Goal: Find specific page/section: Find specific page/section

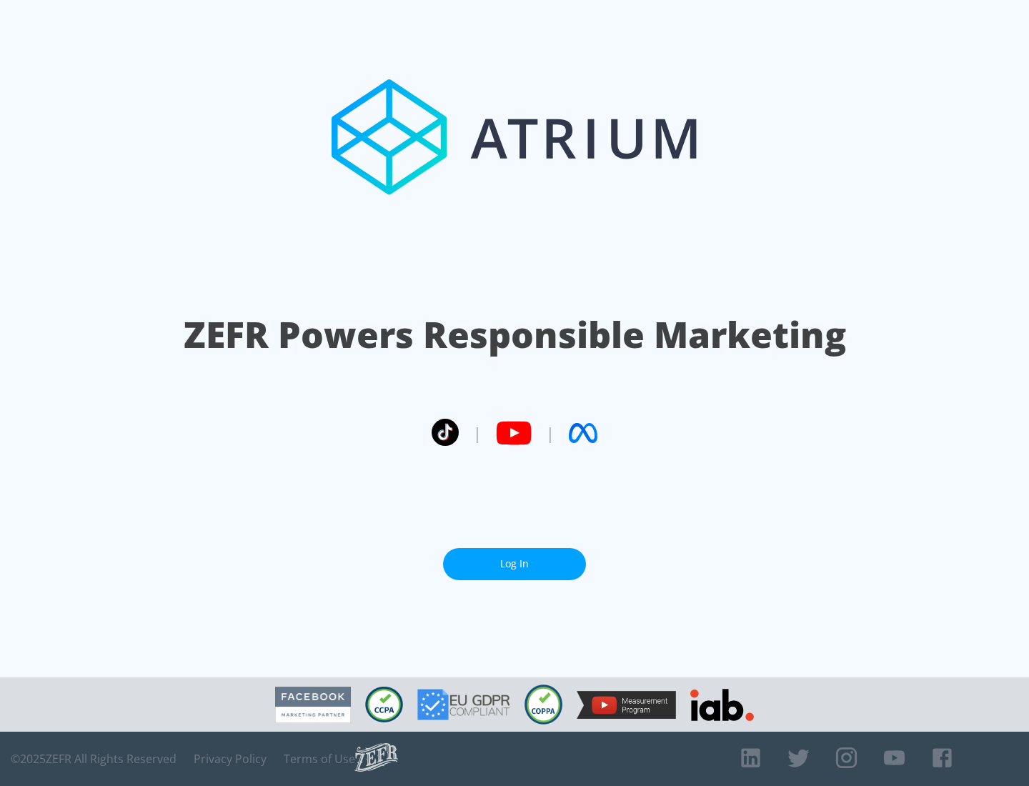
click at [514, 564] on link "Log In" at bounding box center [514, 564] width 143 height 32
